Goal: Task Accomplishment & Management: Manage account settings

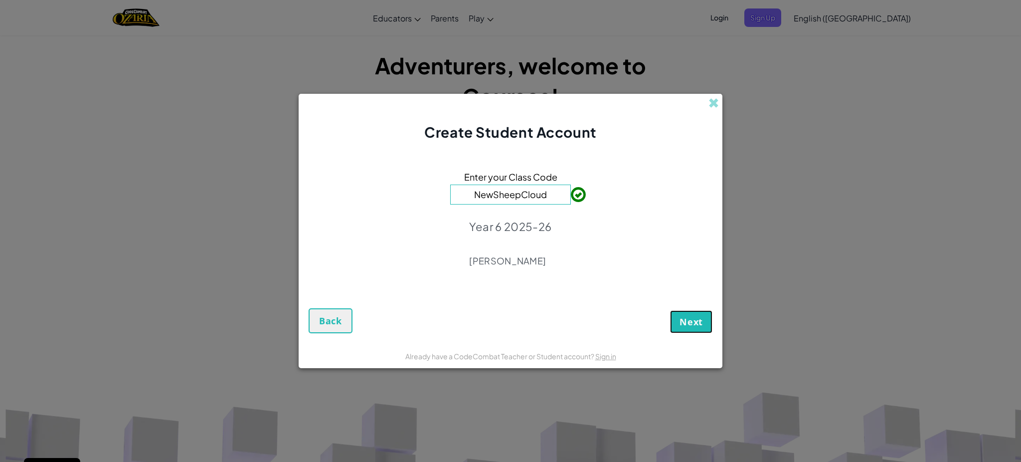
click at [677, 318] on button "Next" at bounding box center [691, 321] width 42 height 23
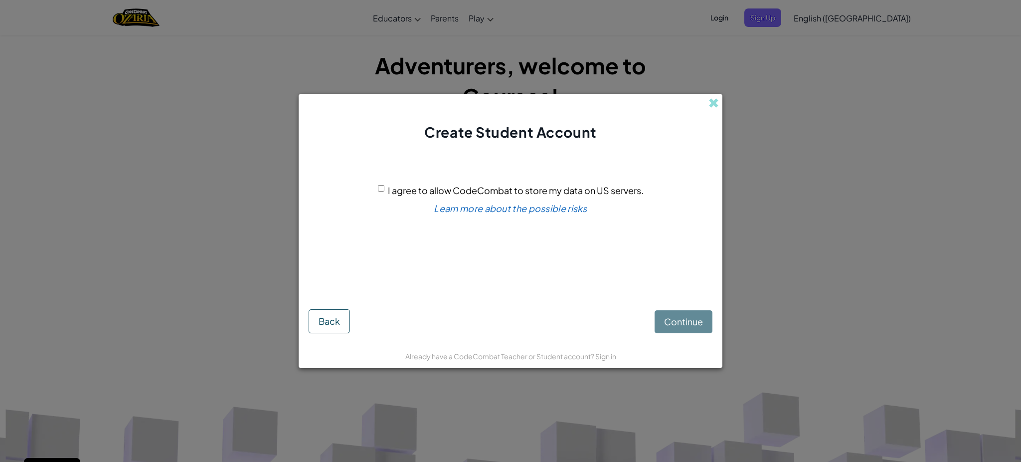
click at [380, 188] on input "I agree to allow CodeCombat to store my data on US servers." at bounding box center [381, 188] width 6 height 6
checkbox input "true"
click at [690, 324] on span "Continue" at bounding box center [683, 321] width 39 height 11
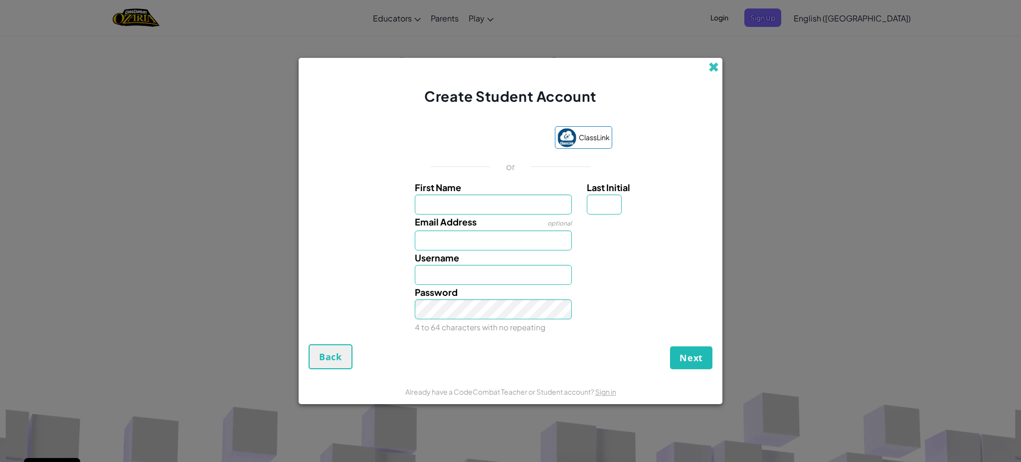
click at [714, 69] on span at bounding box center [714, 67] width 10 height 10
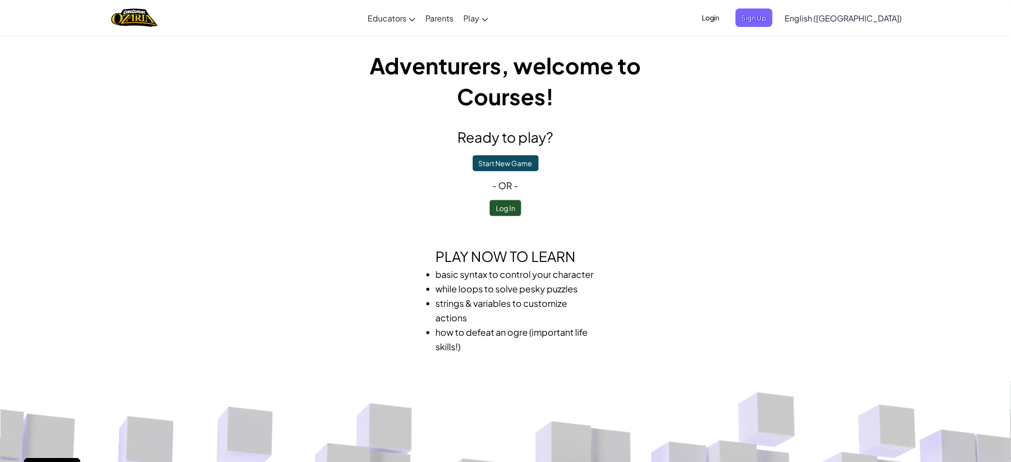
click at [726, 21] on span "Login" at bounding box center [711, 17] width 30 height 18
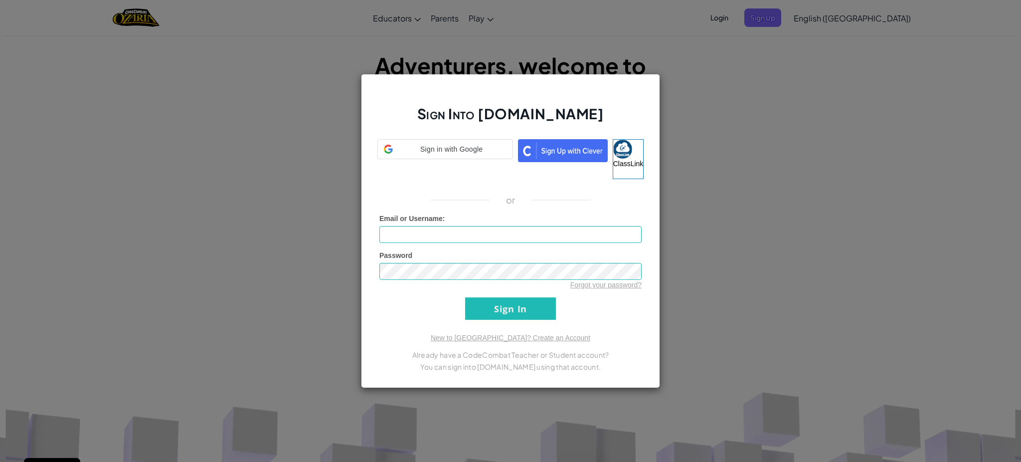
type input "[PERSON_NAME][EMAIL_ADDRESS][DOMAIN_NAME]"
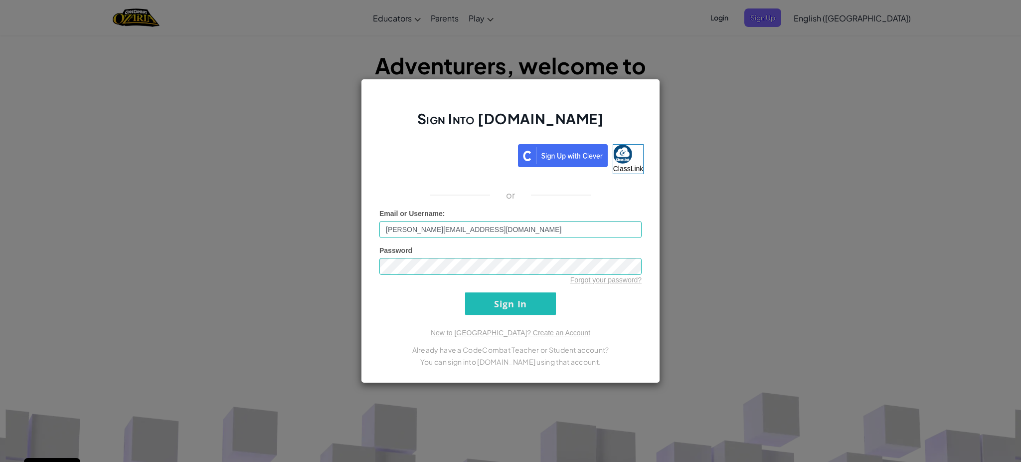
click at [498, 316] on div "Sign Into [DOMAIN_NAME] ClassLink or Unknown Error Email or Username : [PERSON_…" at bounding box center [510, 231] width 299 height 304
click at [496, 300] on input "Sign In" at bounding box center [510, 303] width 91 height 22
